Goal: Find contact information: Find contact information

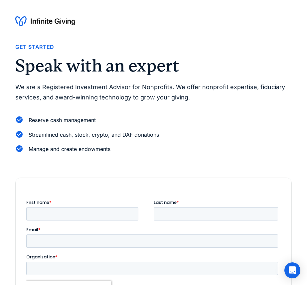
click at [67, 23] on img at bounding box center [45, 21] width 60 height 11
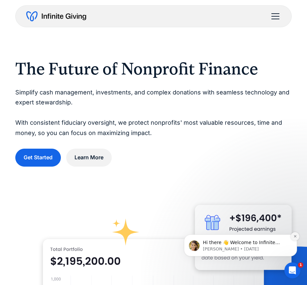
click at [295, 237] on icon "Dismiss notification" at bounding box center [296, 237] width 4 height 4
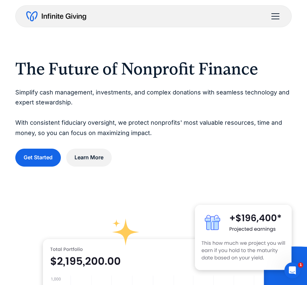
click at [275, 17] on div "menu" at bounding box center [276, 16] width 16 height 16
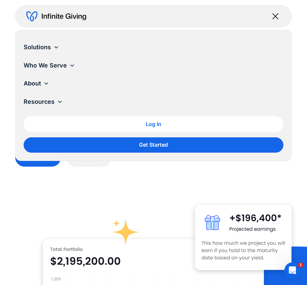
click at [13, 67] on nav "Solutions Donation Page Investing Cash Reserves Advisory Services Stock Donatio…" at bounding box center [153, 95] width 307 height 131
click at [276, 17] on div "menu" at bounding box center [276, 16] width 6 height 6
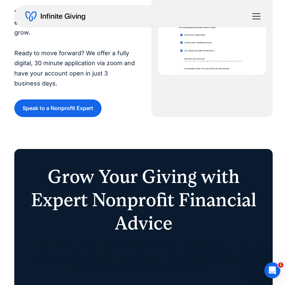
scroll to position [1811, 0]
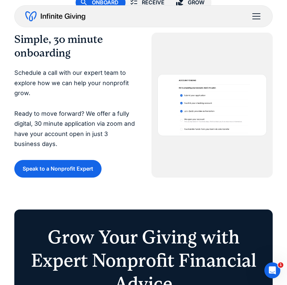
click at [175, 38] on div at bounding box center [212, 105] width 121 height 145
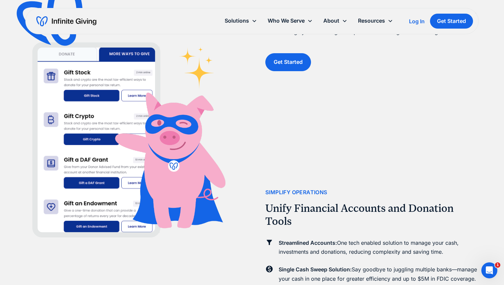
scroll to position [909, 0]
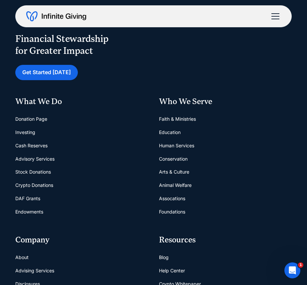
scroll to position [250, 0]
